Goal: Task Accomplishment & Management: Use online tool/utility

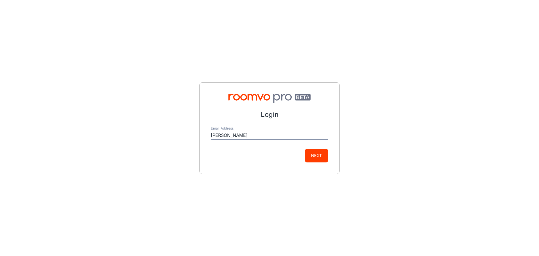
type input "[PERSON_NAME][EMAIL_ADDRESS][PERSON_NAME][DOMAIN_NAME]"
click at [321, 156] on button "Next" at bounding box center [316, 155] width 23 height 13
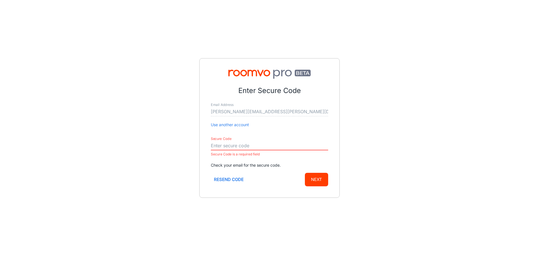
click at [218, 144] on input "Secure Code" at bounding box center [269, 145] width 117 height 9
paste input "832590"
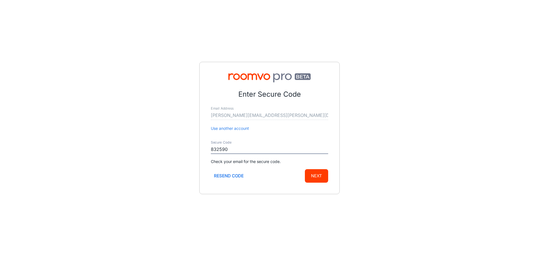
type input "832590"
click at [319, 177] on button "Next" at bounding box center [316, 175] width 23 height 13
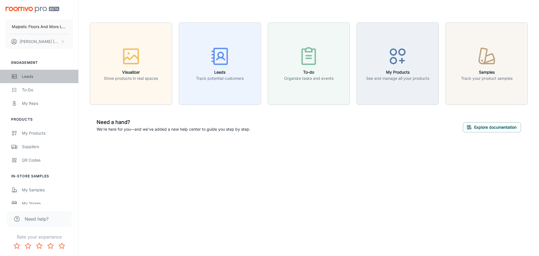
click at [31, 76] on div "Leads" at bounding box center [47, 76] width 51 height 6
